Goal: Navigation & Orientation: Find specific page/section

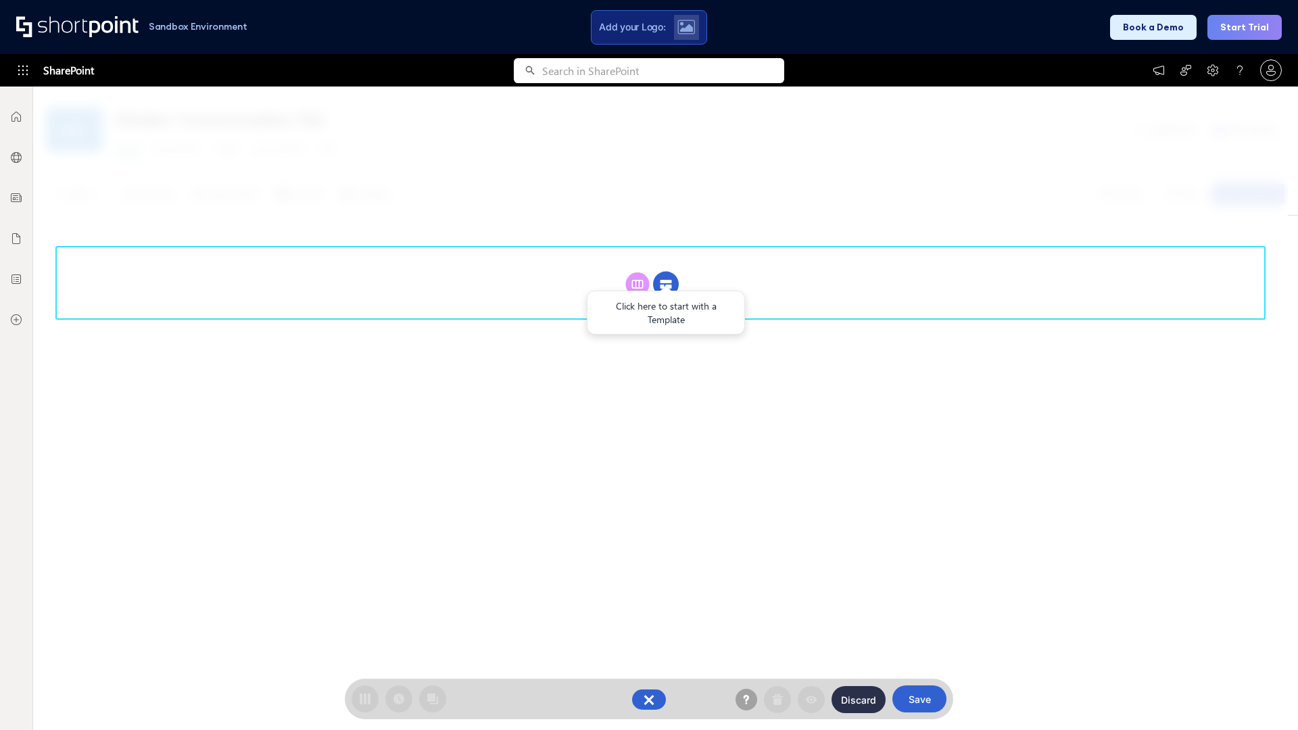
click at [666, 284] on circle at bounding box center [666, 285] width 26 height 26
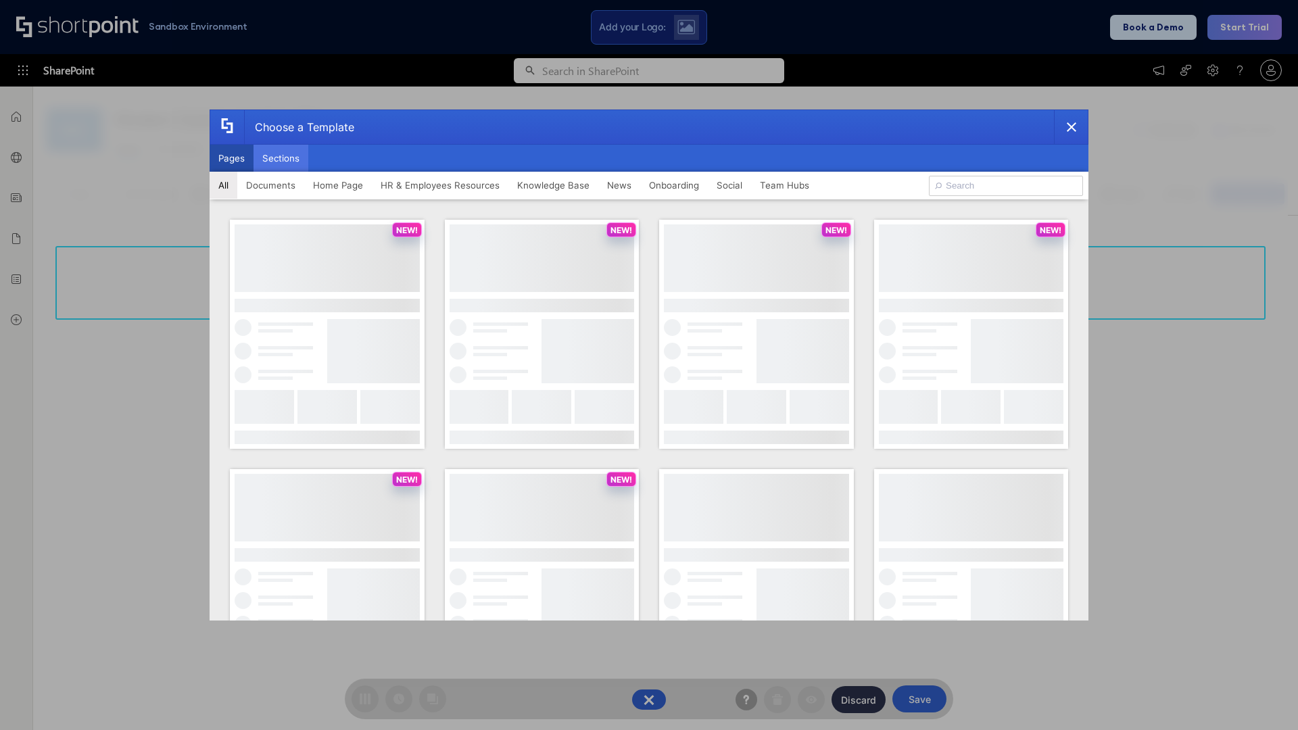
click at [281, 158] on button "Sections" at bounding box center [281, 158] width 55 height 27
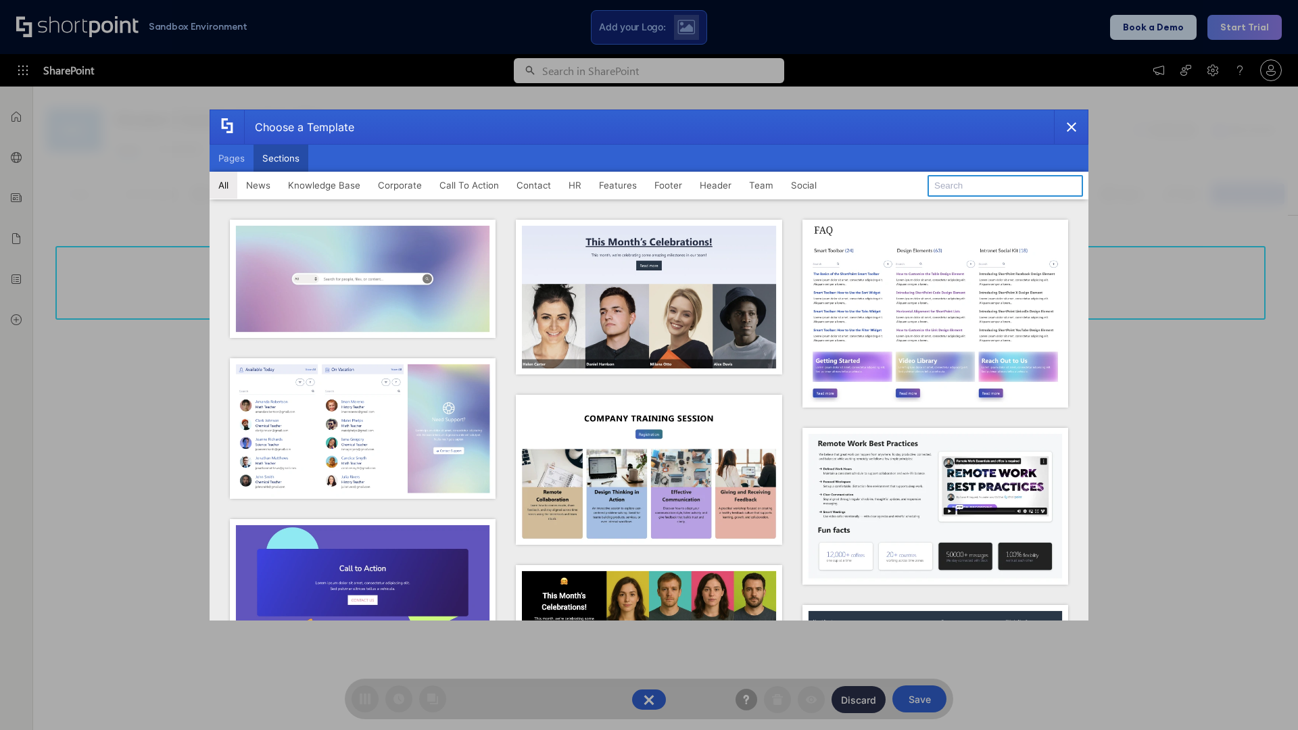
type input "Resources"
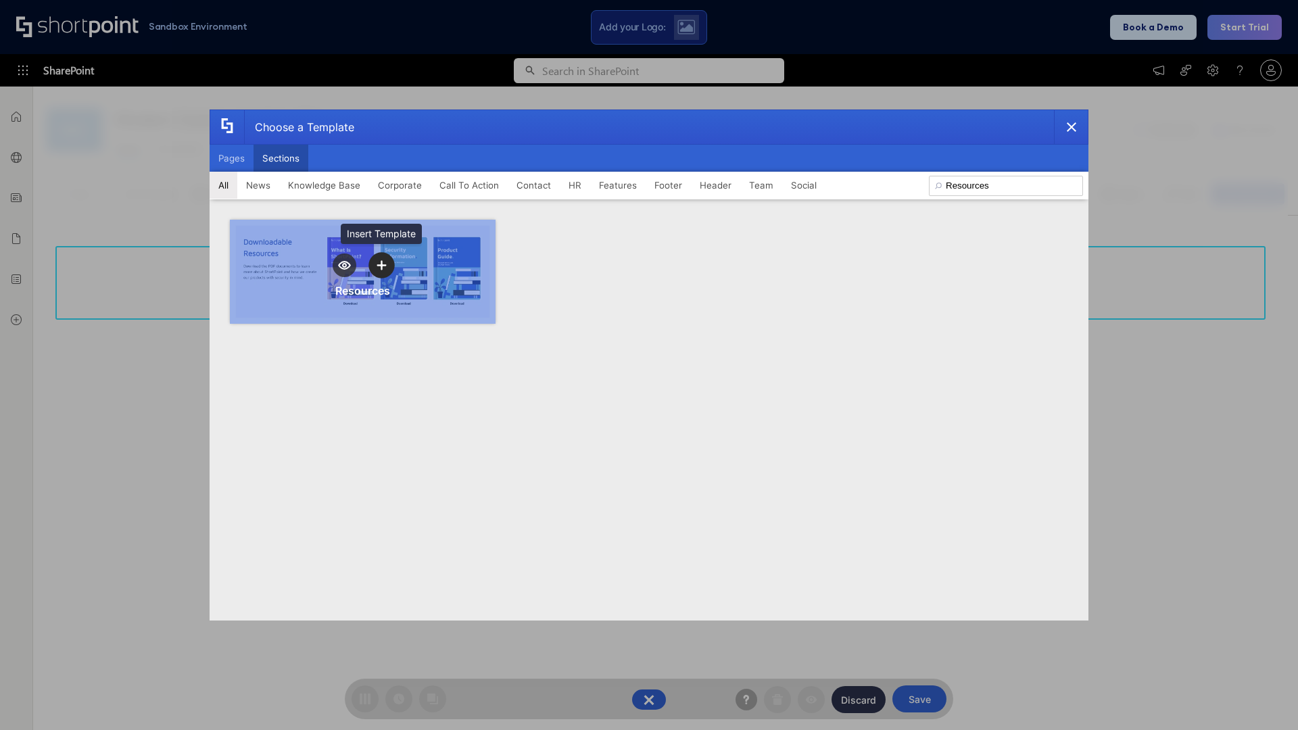
click at [381, 265] on icon "template selector" at bounding box center [381, 264] width 9 height 9
